Goal: Transaction & Acquisition: Purchase product/service

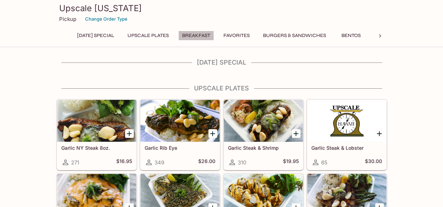
click at [207, 36] on button "Breakfast" at bounding box center [196, 36] width 36 height 10
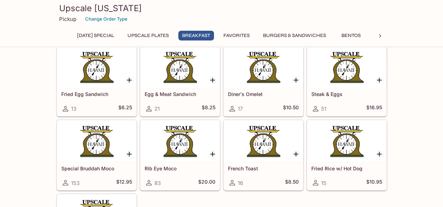
scroll to position [504, 0]
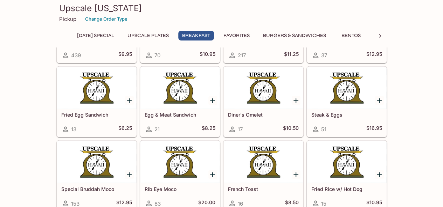
click at [264, 96] on div at bounding box center [263, 88] width 79 height 42
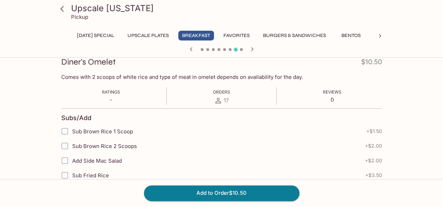
scroll to position [23, 0]
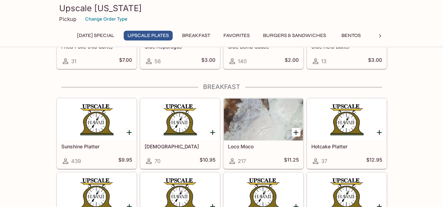
scroll to position [415, 0]
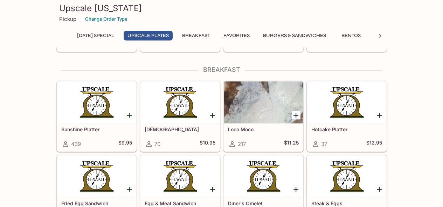
click at [103, 112] on div at bounding box center [96, 103] width 79 height 42
